Goal: Information Seeking & Learning: Understand process/instructions

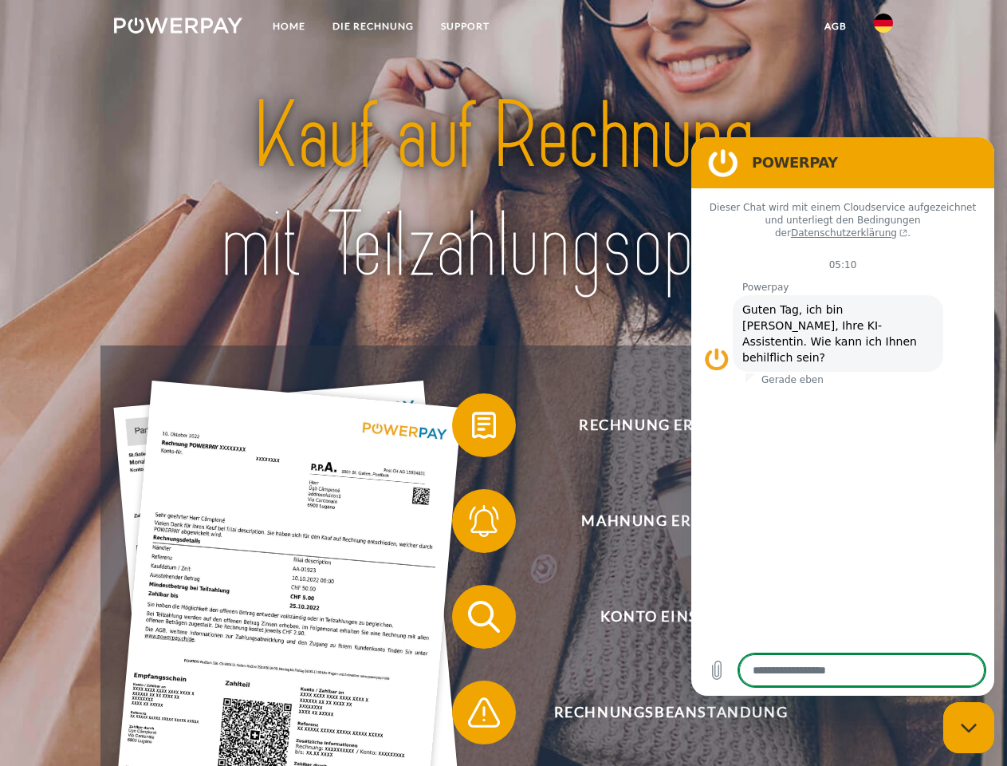
click at [178, 28] on img at bounding box center [178, 26] width 128 height 16
click at [884, 28] on img at bounding box center [883, 23] width 19 height 19
click at [835, 26] on link "agb" at bounding box center [835, 26] width 49 height 29
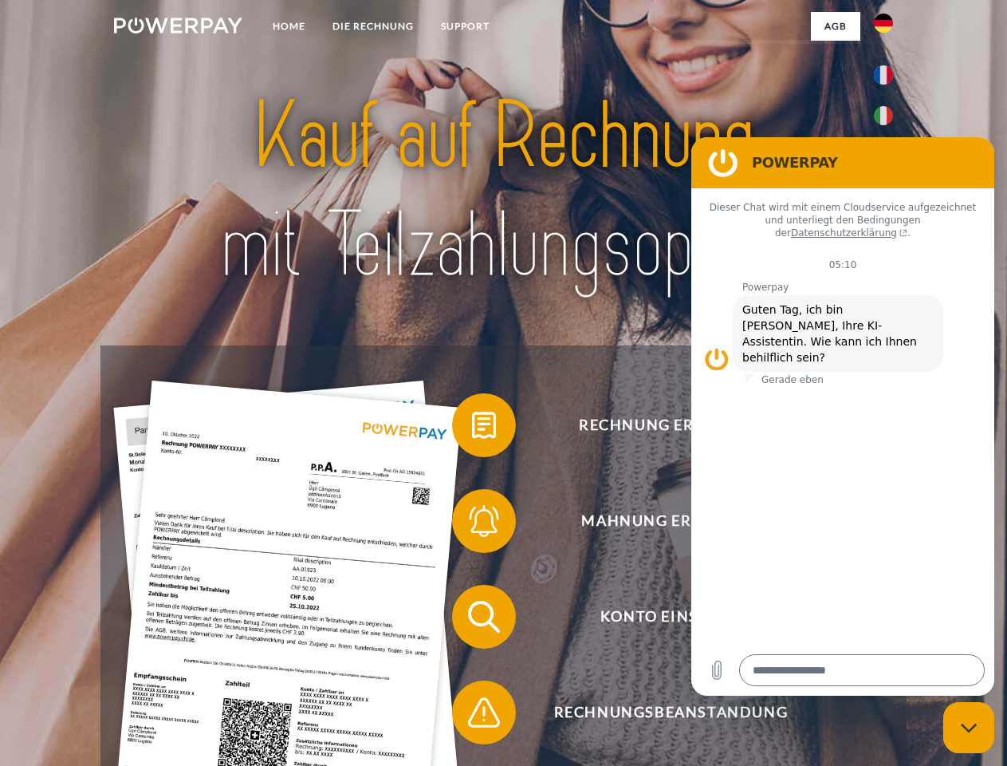
click at [472, 428] on span at bounding box center [460, 425] width 80 height 80
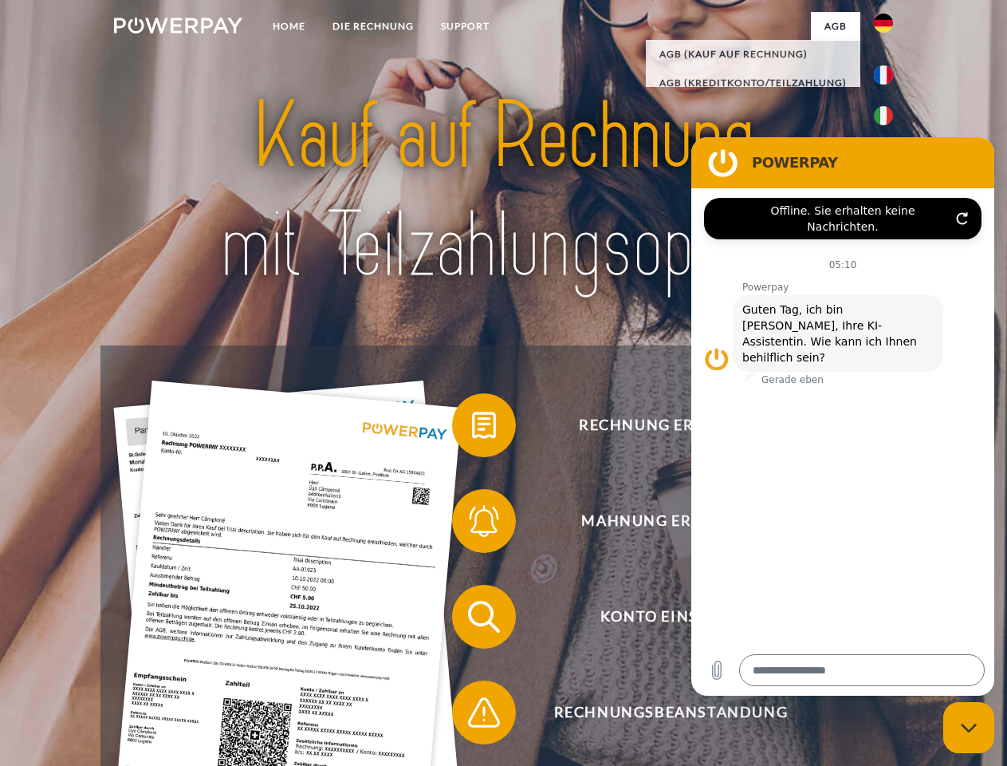
click at [472, 524] on span at bounding box center [460, 521] width 80 height 80
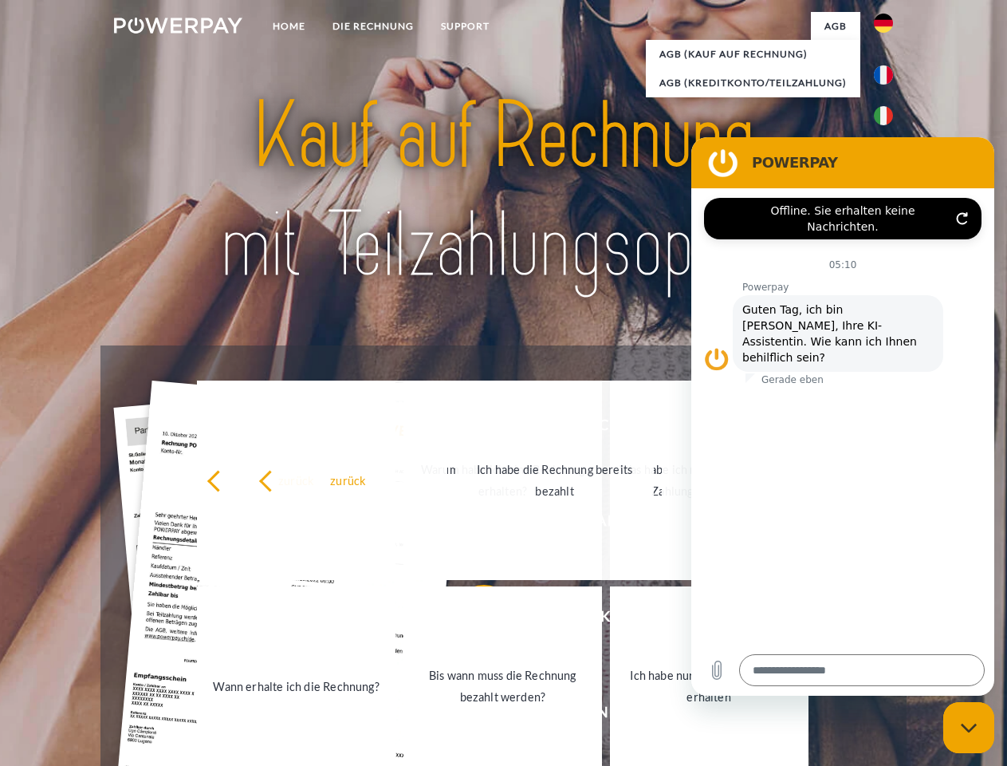
click at [472, 620] on link "Bis wann muss die Rechnung bezahlt werden?" at bounding box center [502, 685] width 199 height 199
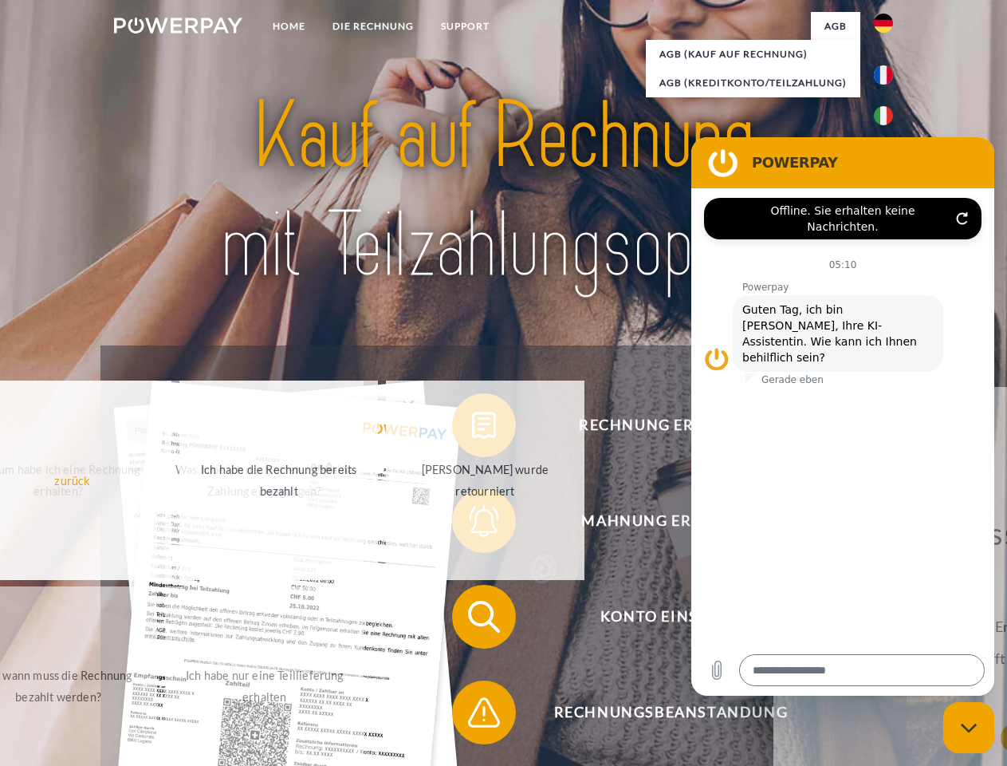
click at [472, 715] on span at bounding box center [460, 712] width 80 height 80
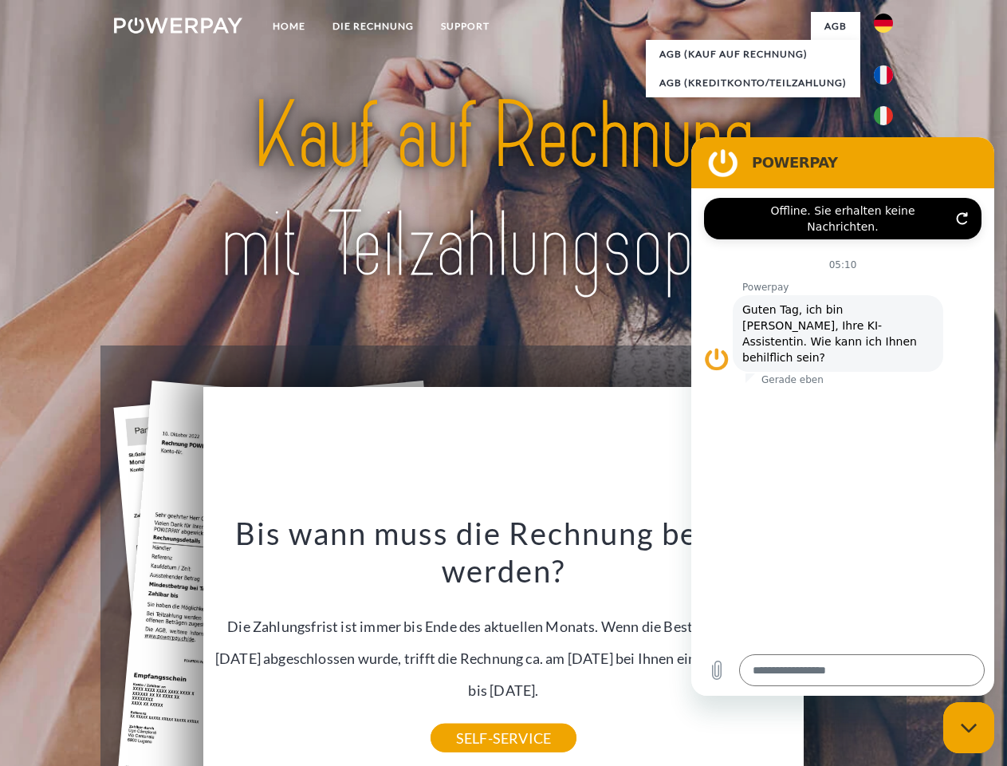
click at [969, 727] on icon "Messaging-Fenster schließen" at bounding box center [969, 727] width 17 height 10
type textarea "*"
